Goal: Transaction & Acquisition: Purchase product/service

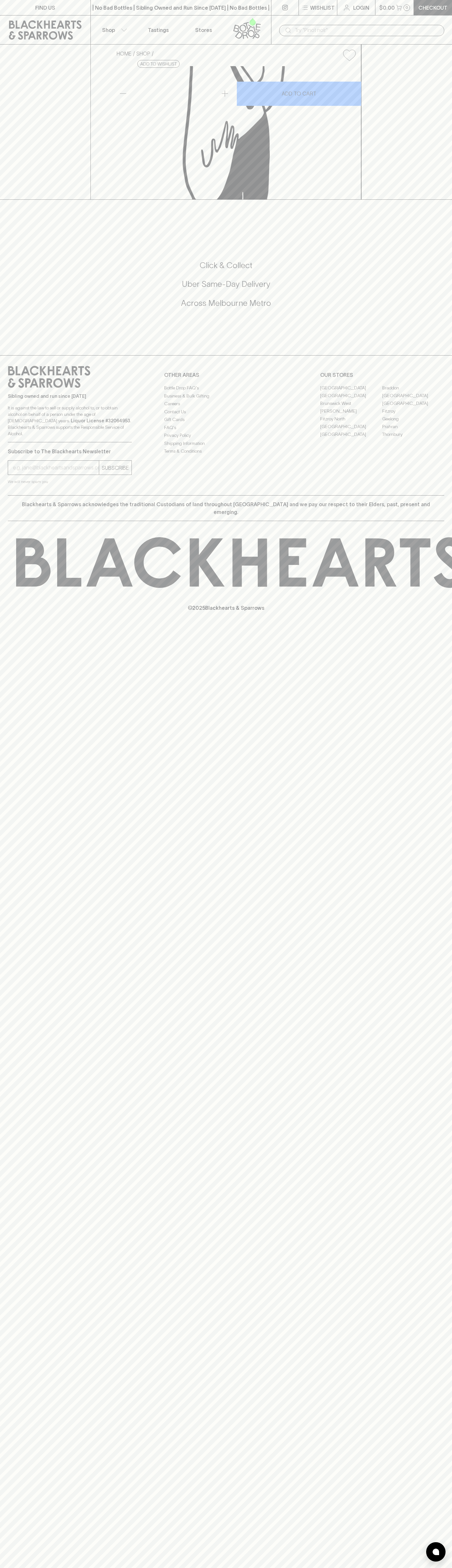
click at [441, 200] on div "HOME SHOP Hop Nation Fruit Enhanced Hazy IPA 440ml $11.00 Add to wishlist 10% d…" at bounding box center [226, 122] width 452 height 155
click at [240, 1567] on html "FIND US | No Bad Bottles | Sibling Owned and Run Since 2006 | No Bad Bottles | …" at bounding box center [226, 784] width 452 height 1568
click at [18, 813] on div "FIND US | No Bad Bottles | Sibling Owned and Run Since 2006 | No Bad Bottles | …" at bounding box center [226, 784] width 452 height 1568
